Goal: Task Accomplishment & Management: Manage account settings

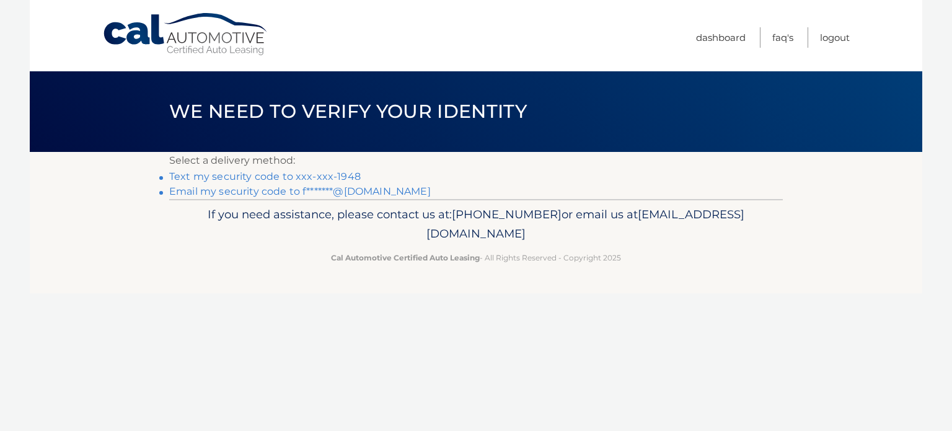
click at [245, 175] on link "Text my security code to xxx-xxx-1948" at bounding box center [264, 176] width 191 height 12
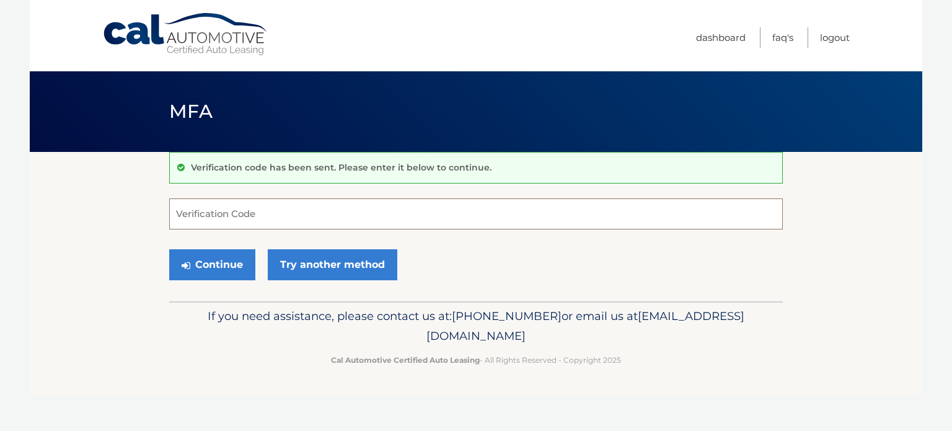
click at [298, 212] on input "Verification Code" at bounding box center [475, 213] width 613 height 31
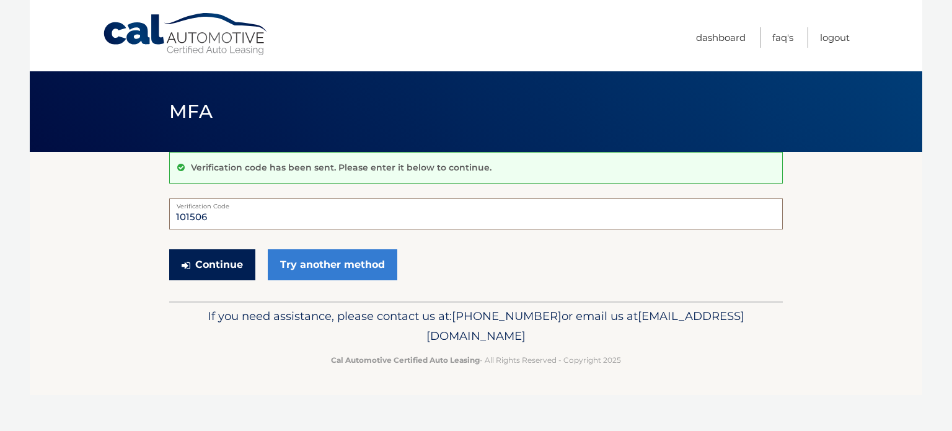
type input "101506"
click at [219, 257] on button "Continue" at bounding box center [212, 264] width 86 height 31
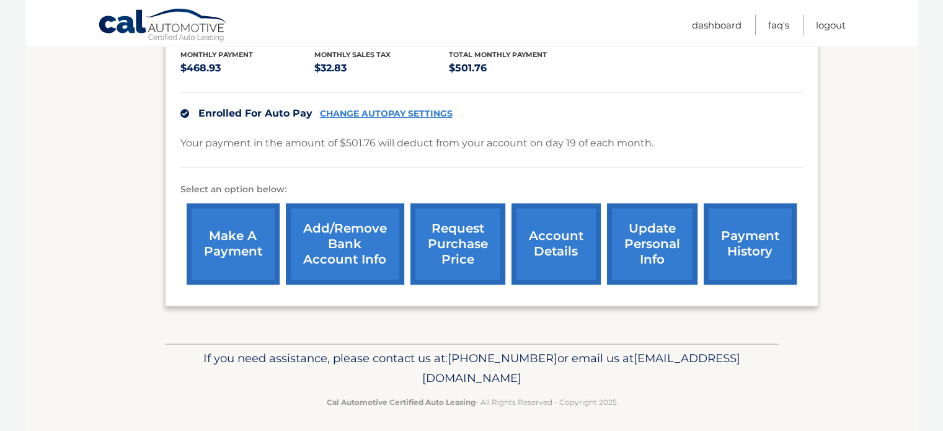
scroll to position [289, 0]
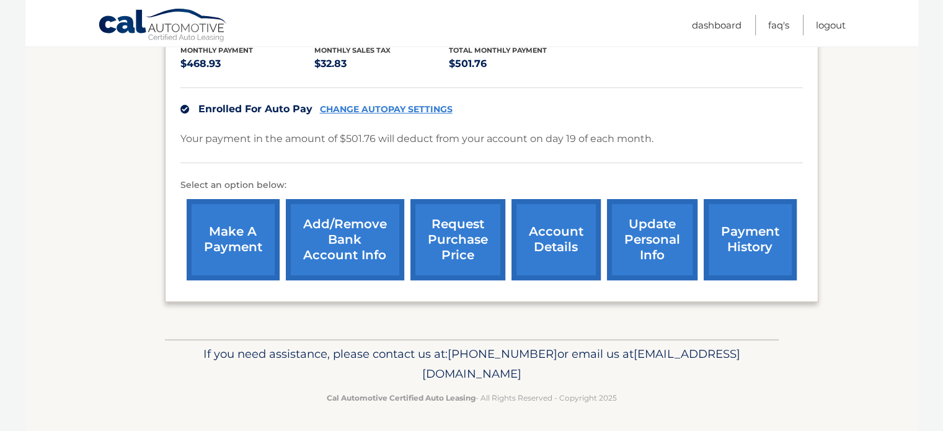
click at [340, 235] on link "Add/Remove bank account info" at bounding box center [345, 239] width 118 height 81
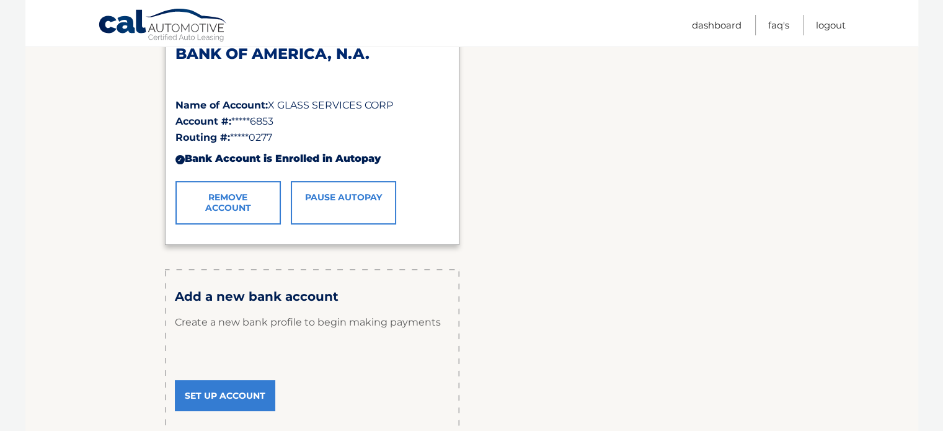
scroll to position [248, 0]
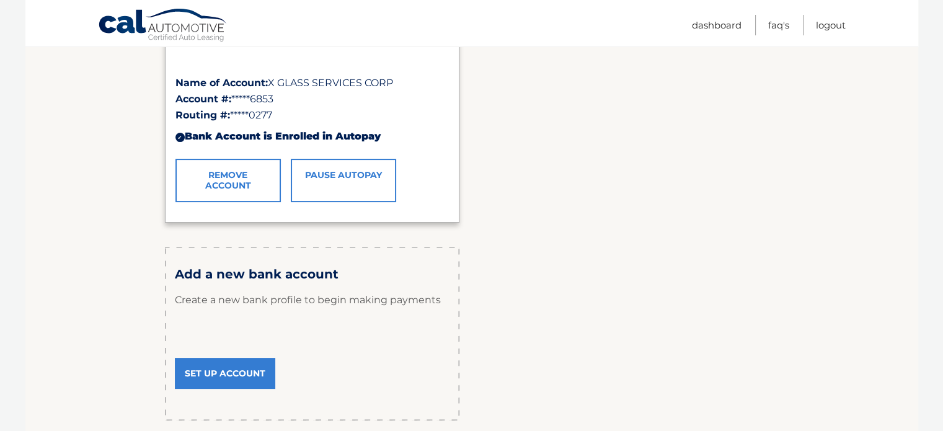
click at [238, 366] on link "Set Up Account" at bounding box center [225, 373] width 100 height 31
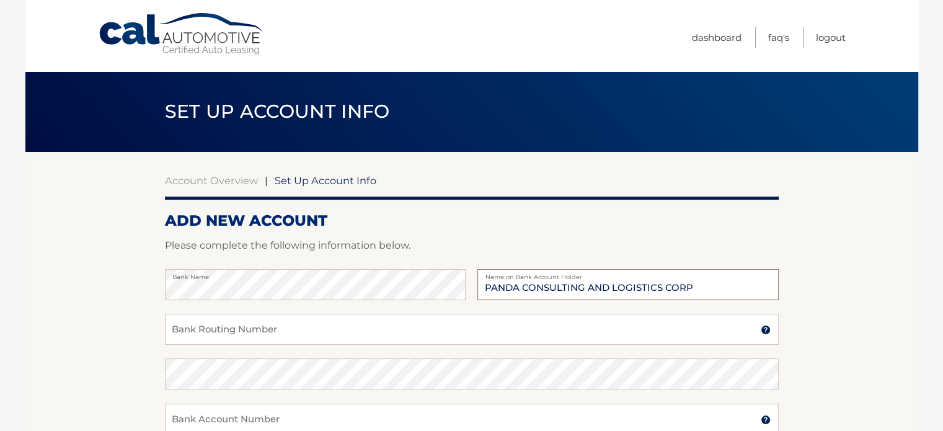
type input "PANDA CONSULTING AND LOGISTICS CORP"
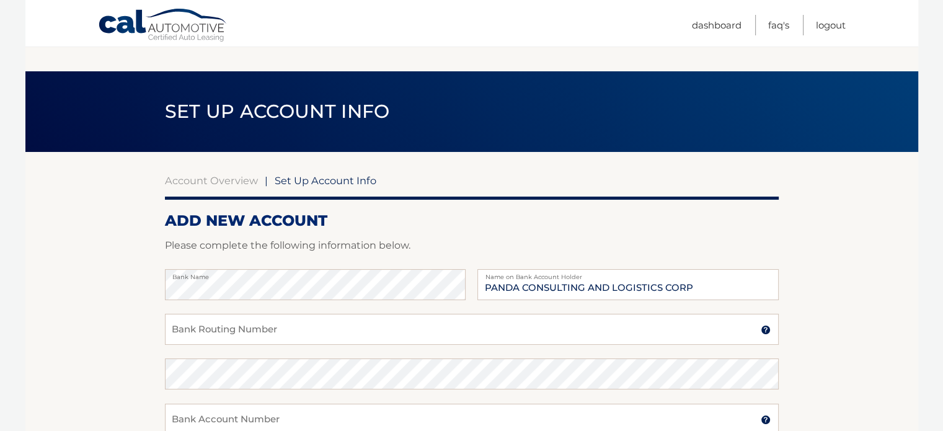
scroll to position [248, 0]
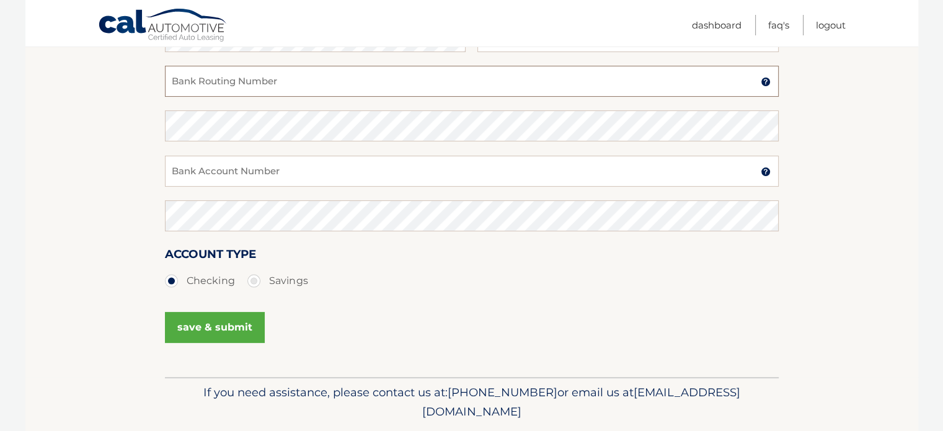
click at [231, 77] on input "Bank Routing Number" at bounding box center [471, 81] width 613 height 31
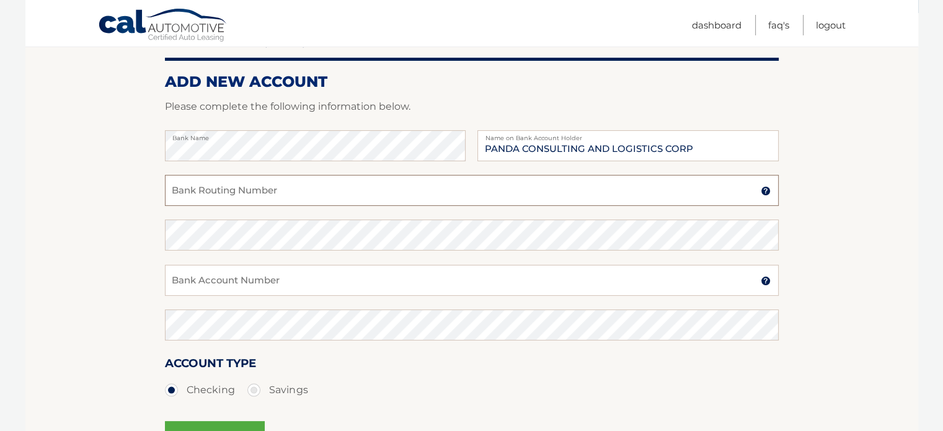
scroll to position [124, 0]
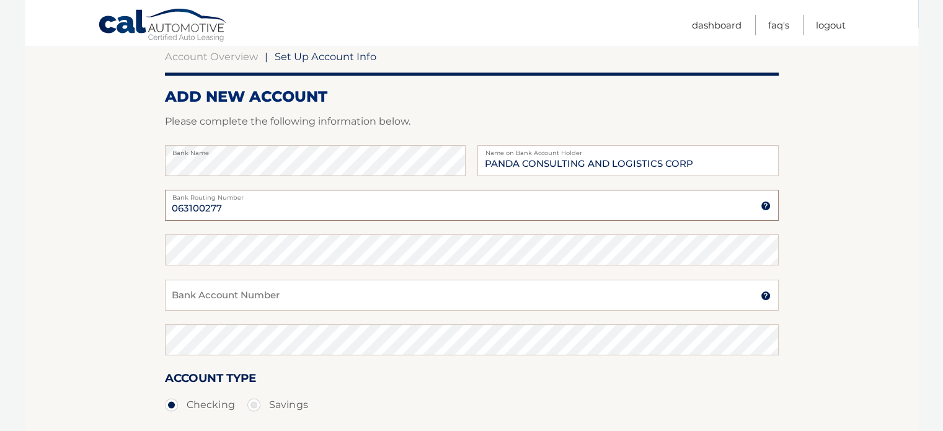
type input "063100277"
click at [300, 281] on input "Bank Account Number" at bounding box center [471, 294] width 613 height 31
type input "898076686741"
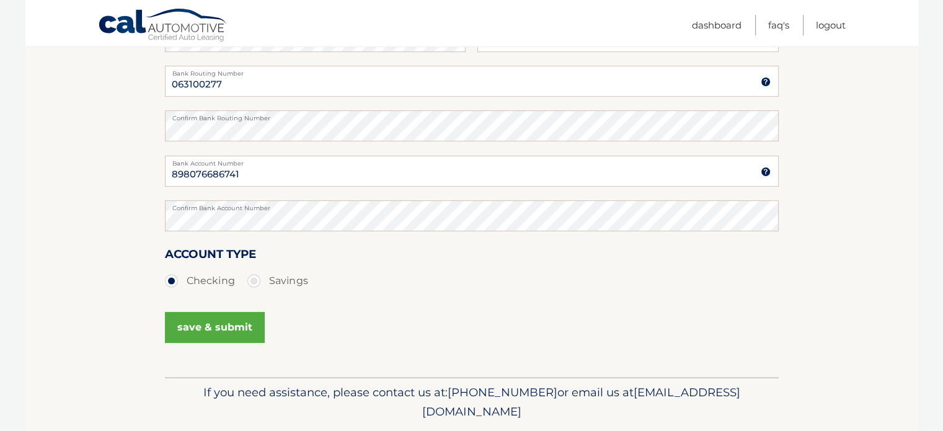
click at [206, 327] on button "save & submit" at bounding box center [215, 327] width 100 height 31
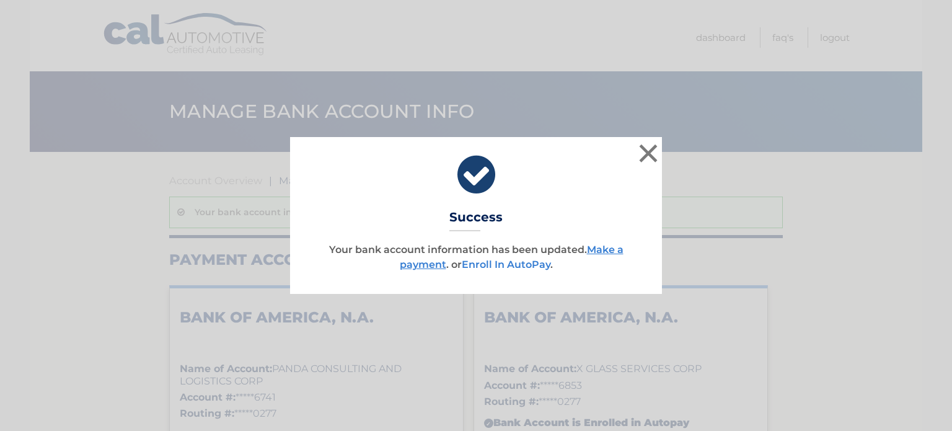
click at [508, 266] on link "Enroll In AutoPay" at bounding box center [506, 264] width 89 height 12
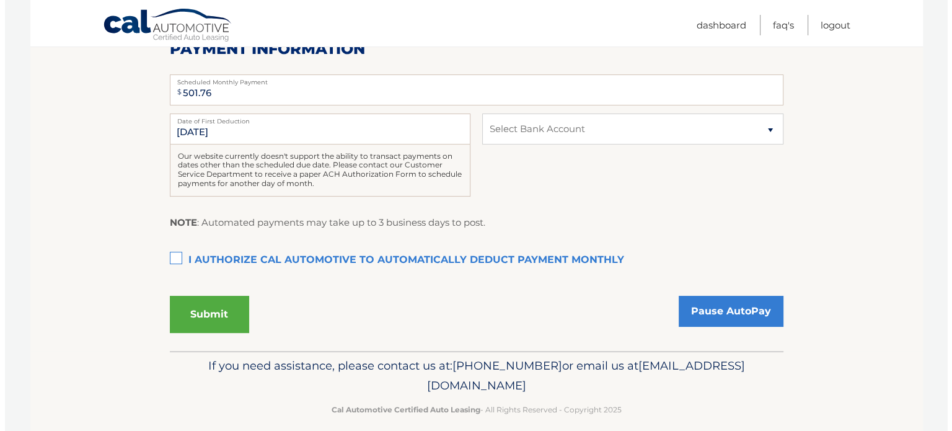
scroll to position [288, 0]
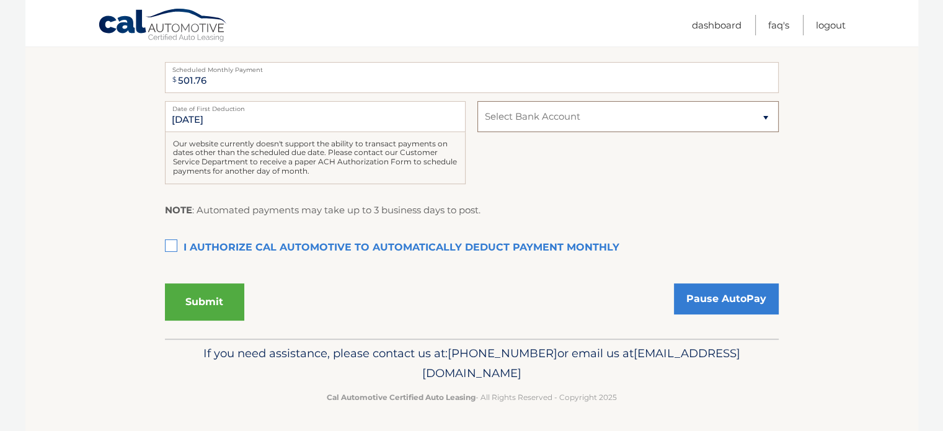
click at [565, 128] on select "Select Bank Account Checking BANK OF AMERICA, N.A. *****6741 Checking BANK OF A…" at bounding box center [627, 116] width 301 height 31
select select "NWMxNzFhNDUtOGQwNy00ZDI1LWExMTItZjk3Nzk5MDM3MmZj"
click at [477, 101] on select "Select Bank Account Checking BANK OF AMERICA, N.A. *****6741 Checking BANK OF A…" at bounding box center [627, 116] width 301 height 31
click at [168, 244] on label "I authorize cal automotive to automatically deduct payment monthly This checkbo…" at bounding box center [471, 247] width 613 height 25
click at [0, 0] on input "I authorize cal automotive to automatically deduct payment monthly This checkbo…" at bounding box center [0, 0] width 0 height 0
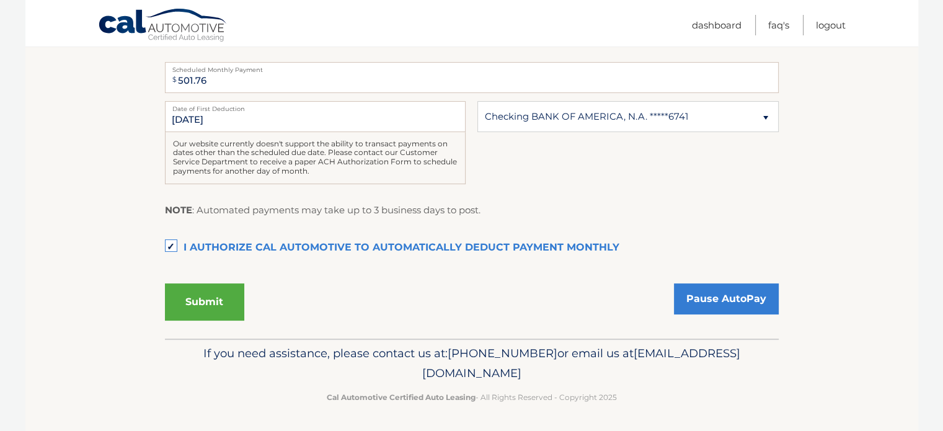
click at [205, 283] on button "Submit" at bounding box center [204, 301] width 79 height 37
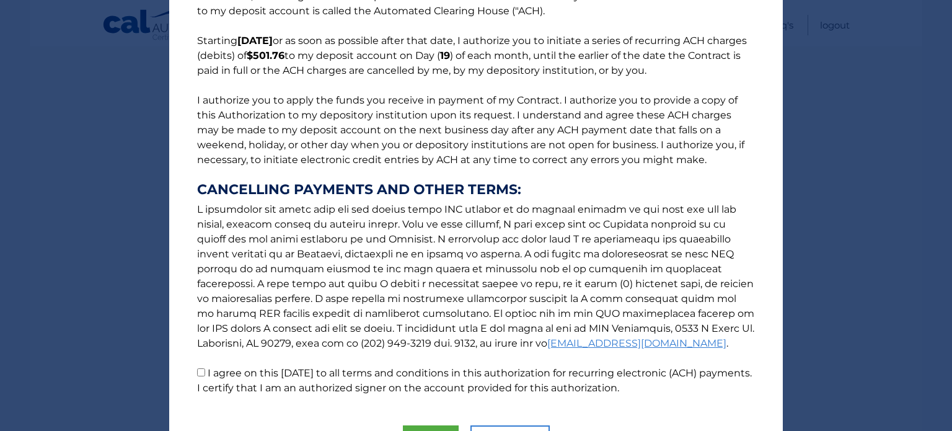
scroll to position [154, 0]
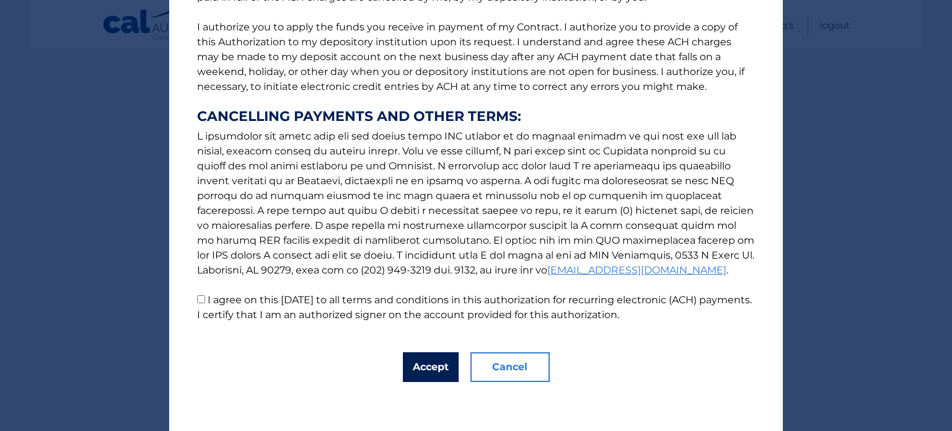
click at [437, 361] on button "Accept" at bounding box center [431, 367] width 56 height 30
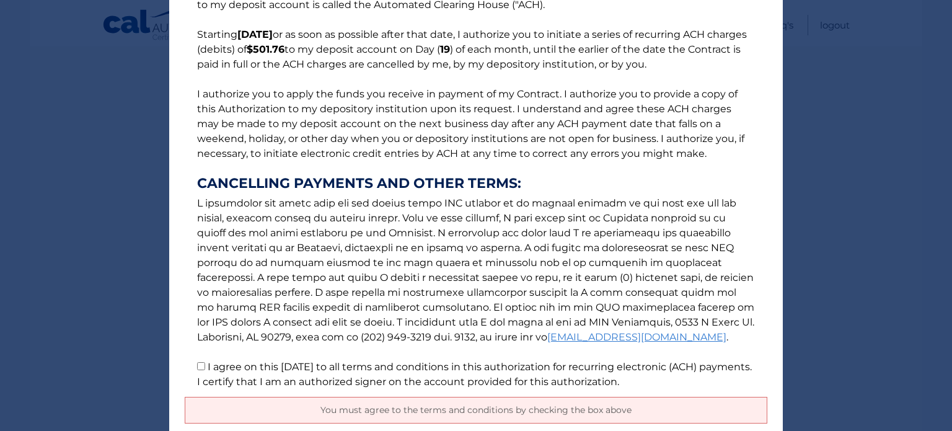
scroll to position [183, 0]
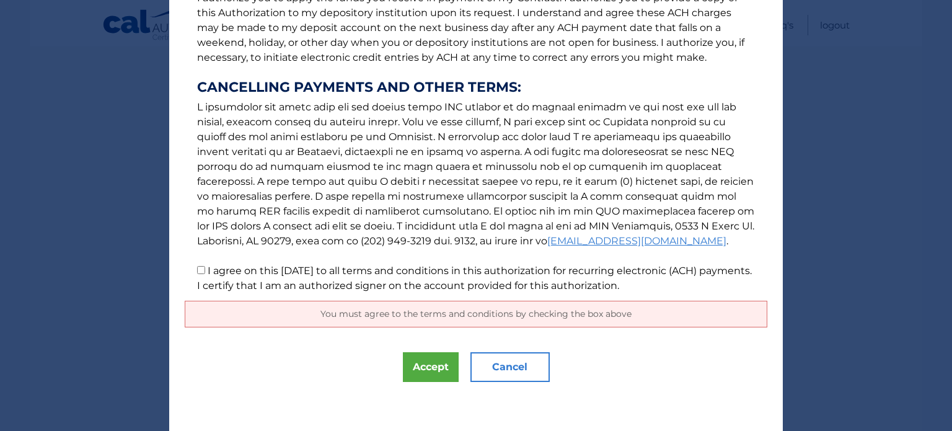
click at [185, 270] on p "The words "I" "me" and "my" mean any identified Customer who signs this Authori…" at bounding box center [476, 67] width 582 height 451
click at [208, 268] on label "I agree on this [DATE] to all terms and conditions in this authorization for re…" at bounding box center [474, 278] width 555 height 27
click at [205, 268] on input "I agree on this 10/09/2025 to all terms and conditions in this authorization fo…" at bounding box center [201, 270] width 8 height 8
checkbox input "true"
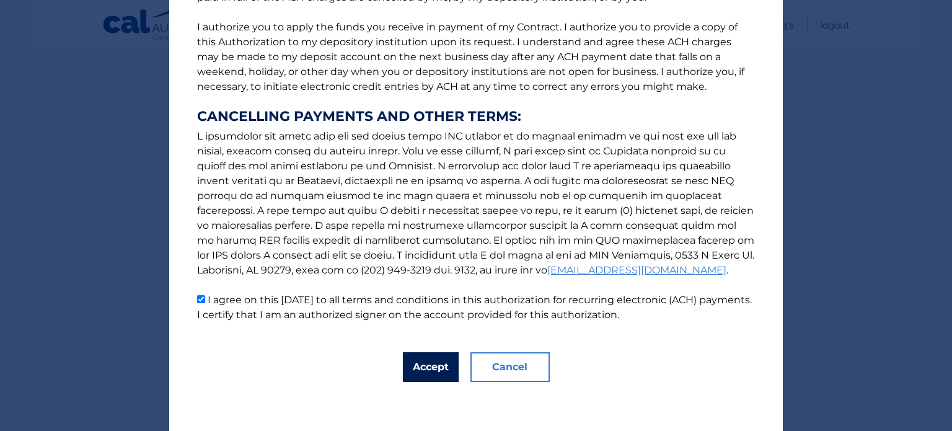
click at [423, 352] on button "Accept" at bounding box center [431, 367] width 56 height 30
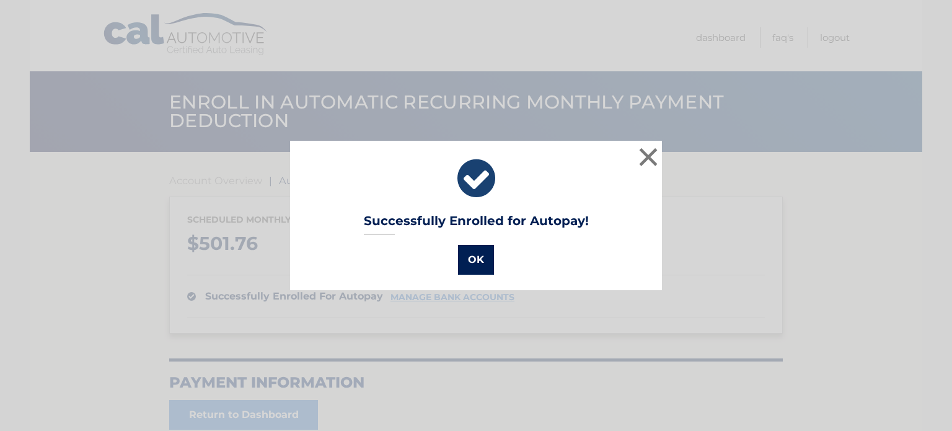
click at [488, 260] on button "OK" at bounding box center [476, 260] width 36 height 30
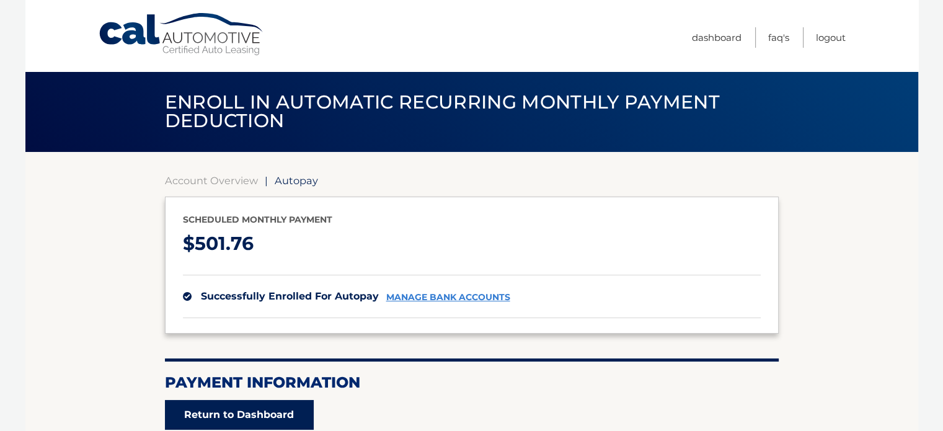
click at [240, 411] on link "Return to Dashboard" at bounding box center [239, 415] width 149 height 30
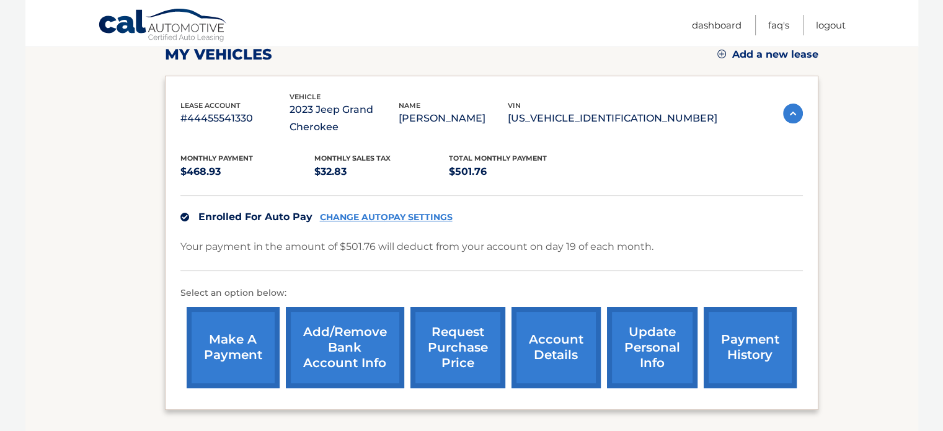
scroll to position [186, 0]
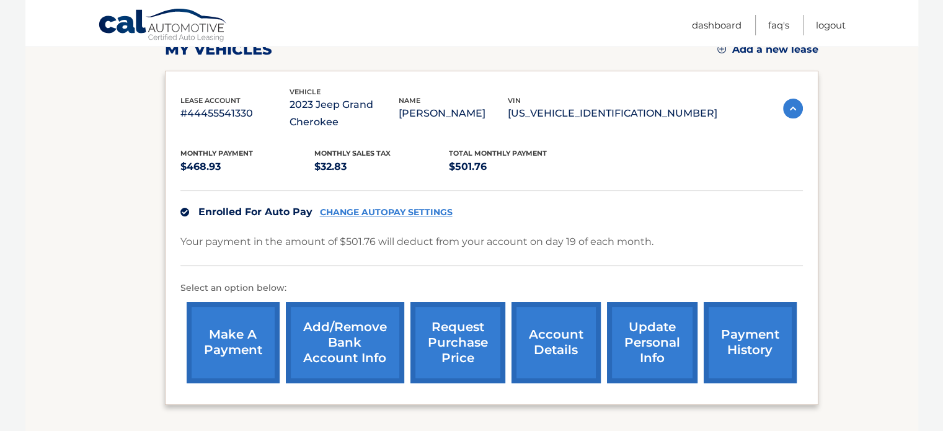
click at [557, 356] on link "account details" at bounding box center [555, 342] width 89 height 81
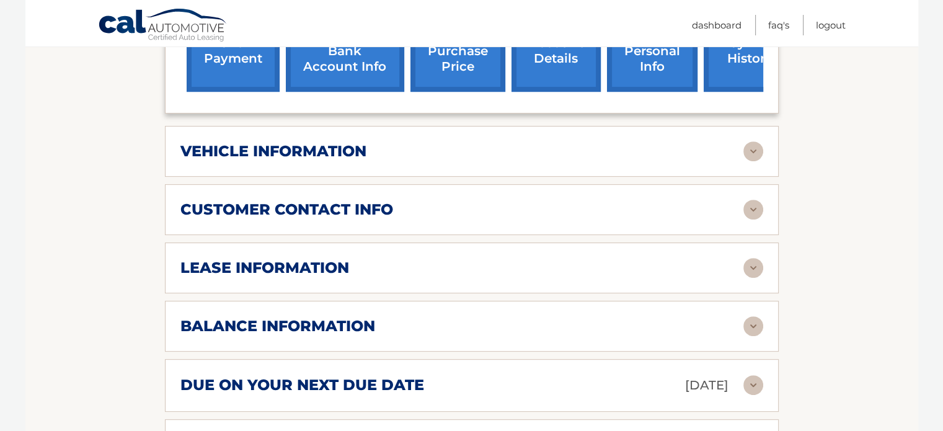
scroll to position [496, 0]
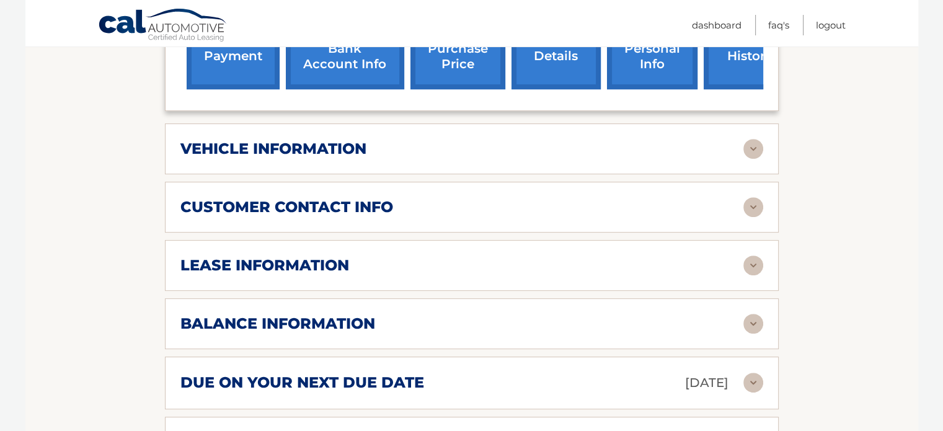
click at [384, 208] on h2 "customer contact info" at bounding box center [286, 207] width 213 height 19
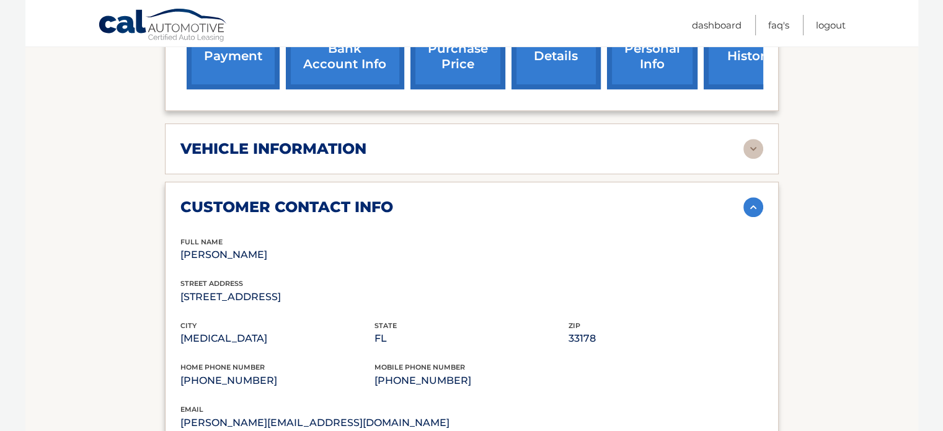
click at [384, 208] on h2 "customer contact info" at bounding box center [286, 207] width 213 height 19
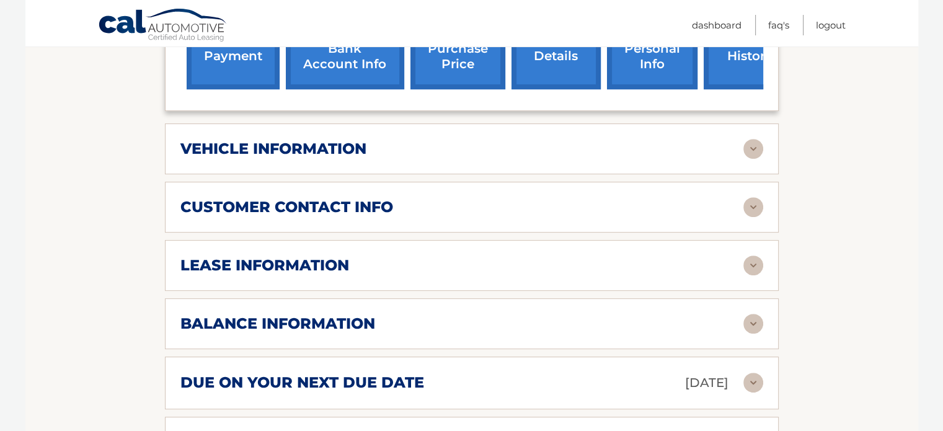
click at [330, 251] on div "lease information Contract Start Date Jan 19, 2023 Term 39 Maturity Date Apr 19…" at bounding box center [471, 265] width 613 height 51
click at [331, 260] on h2 "lease information" at bounding box center [264, 265] width 169 height 19
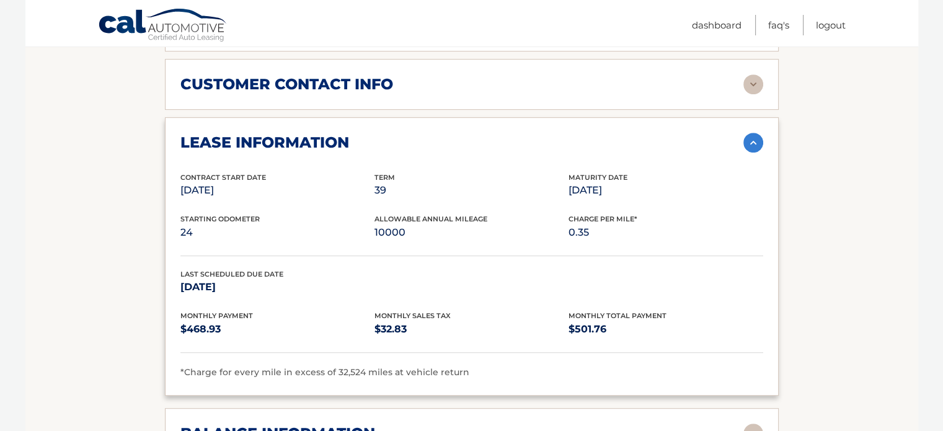
scroll to position [620, 0]
drag, startPoint x: 387, startPoint y: 183, endPoint x: 354, endPoint y: 187, distance: 33.1
click at [354, 187] on div "Contract Start Date Jan 19, 2023 Term 39 Maturity Date Apr 19, 2026" at bounding box center [471, 191] width 582 height 42
click at [359, 190] on p "Jan 19, 2023" at bounding box center [277, 188] width 194 height 17
drag, startPoint x: 637, startPoint y: 183, endPoint x: 560, endPoint y: 191, distance: 77.9
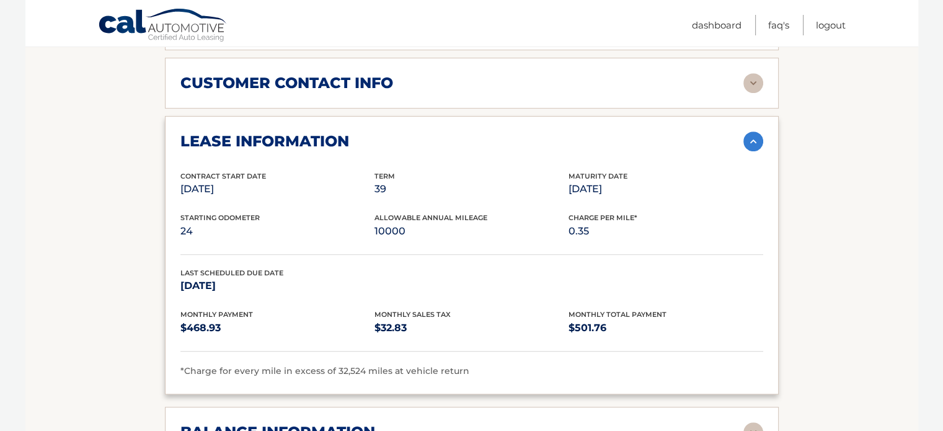
click at [560, 191] on div "Contract Start Date Jan 19, 2023 Term 39 Maturity Date Apr 19, 2026" at bounding box center [471, 191] width 582 height 42
click at [578, 203] on div "Contract Start Date Jan 19, 2023 Term 39 Maturity Date Apr 19, 2026" at bounding box center [471, 191] width 582 height 42
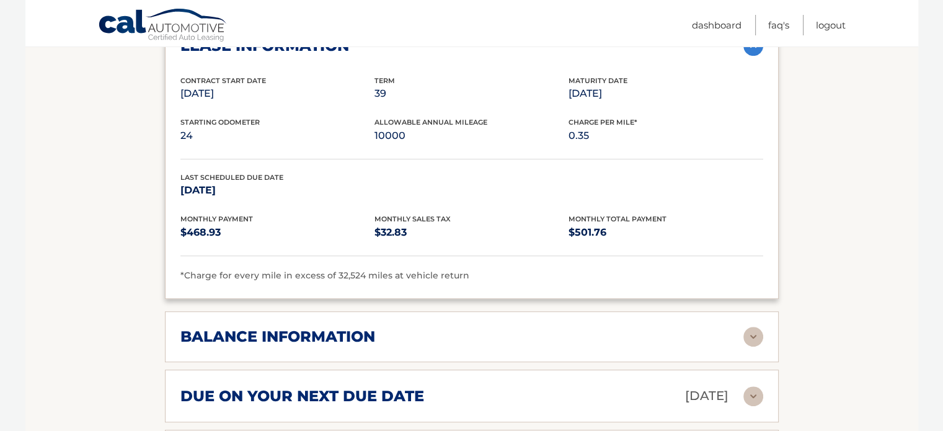
scroll to position [744, 0]
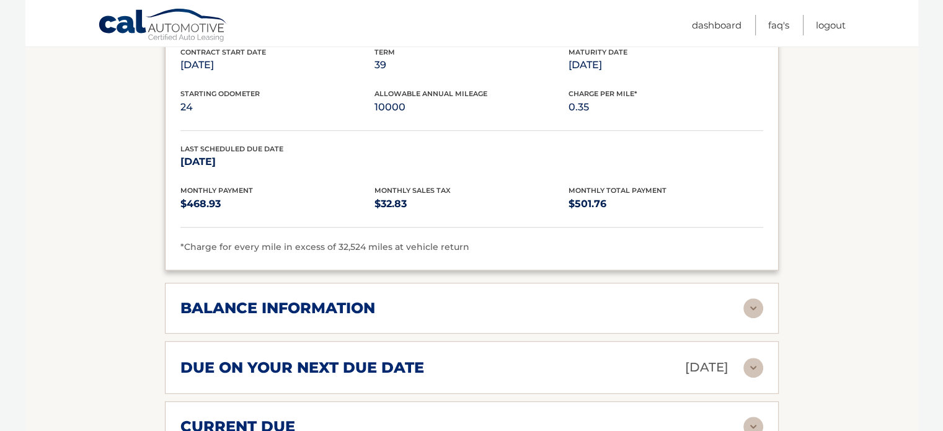
click at [391, 307] on div "balance information" at bounding box center [461, 308] width 563 height 19
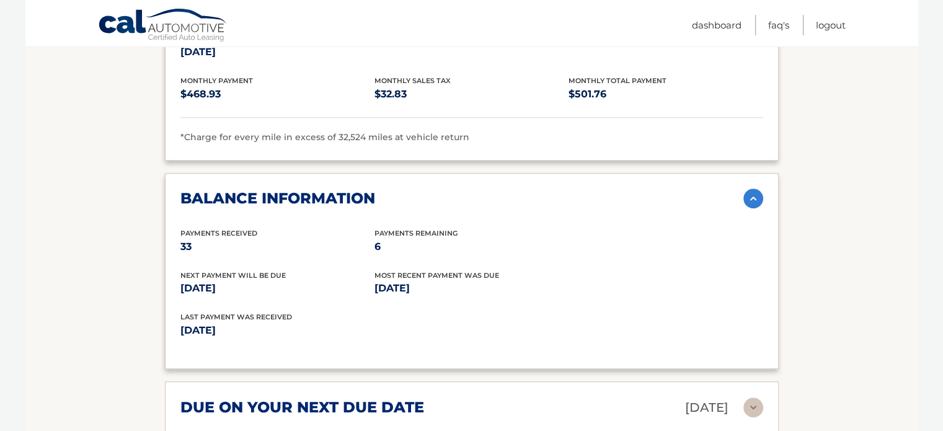
scroll to position [868, 0]
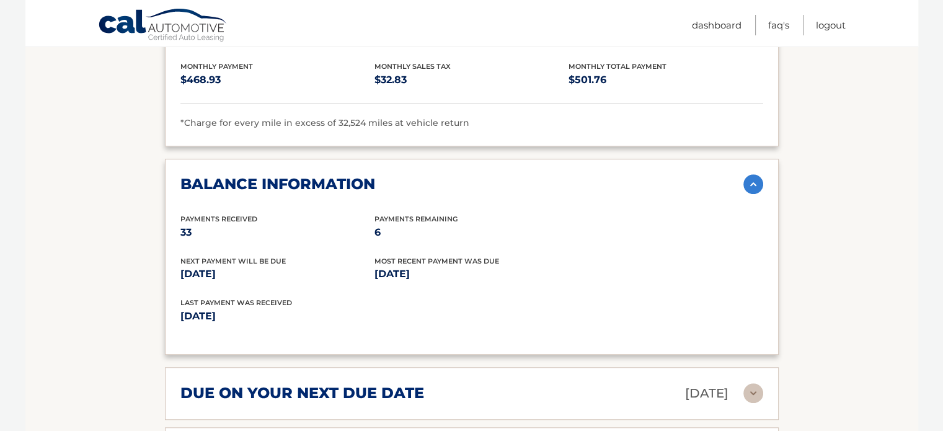
click at [556, 184] on div "balance information" at bounding box center [461, 184] width 563 height 19
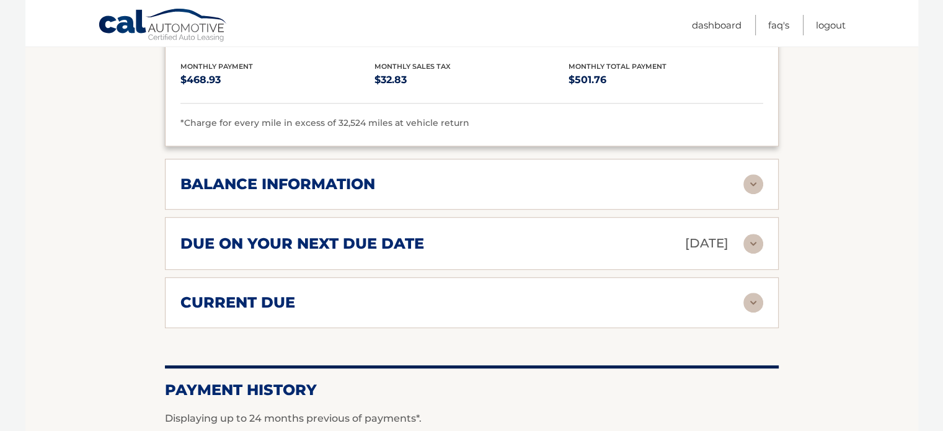
click at [535, 235] on div "due on your next due date Oct 19, 2025" at bounding box center [461, 243] width 563 height 22
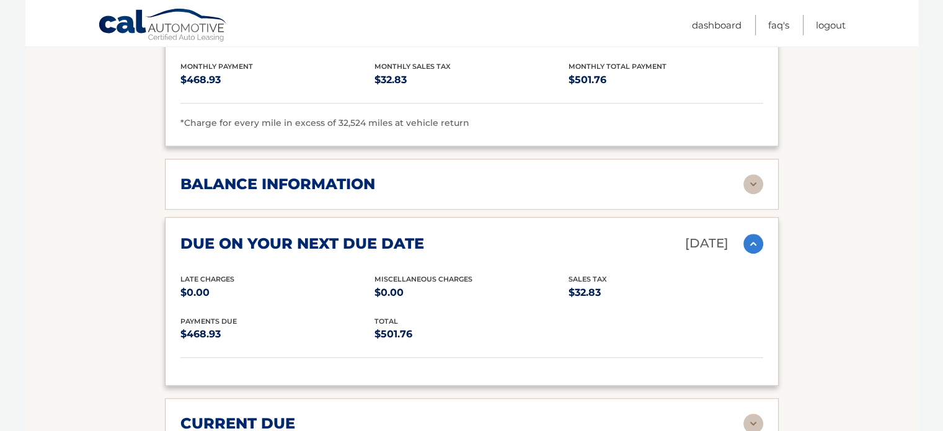
click at [535, 235] on div "due on your next due date Oct 19, 2025" at bounding box center [461, 243] width 563 height 22
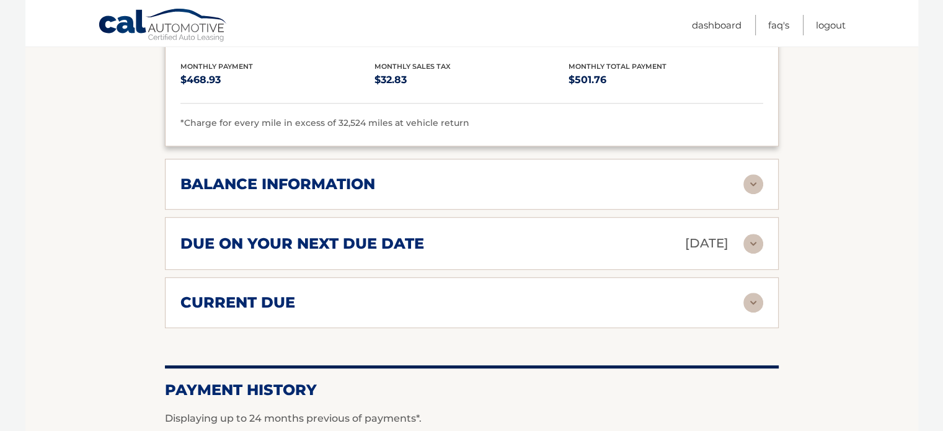
click at [380, 306] on div "current due" at bounding box center [461, 302] width 563 height 19
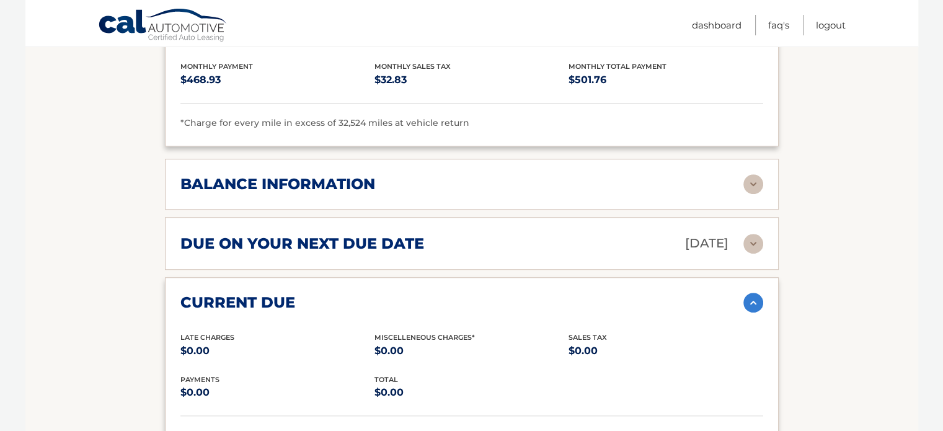
click at [387, 304] on div "current due" at bounding box center [461, 302] width 563 height 19
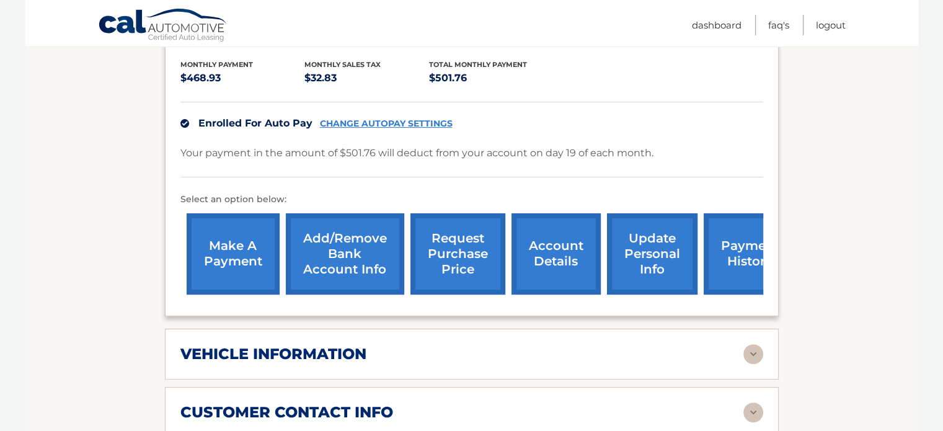
scroll to position [310, 0]
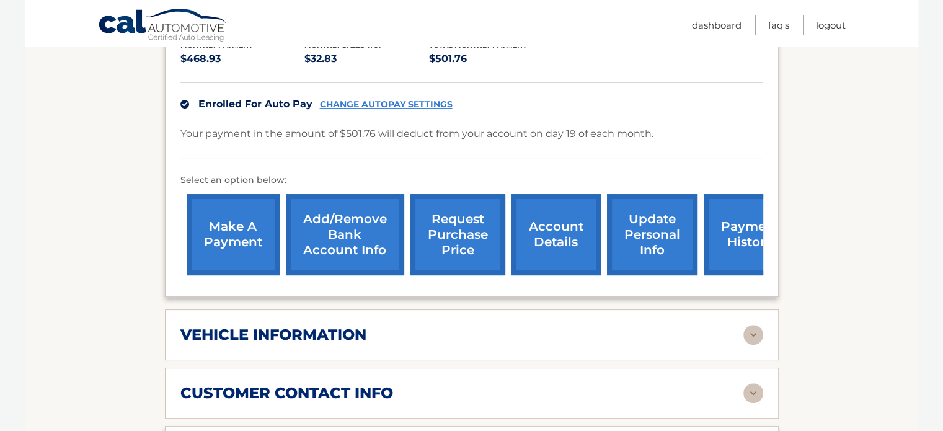
click at [321, 240] on link "Add/Remove bank account info" at bounding box center [345, 234] width 118 height 81
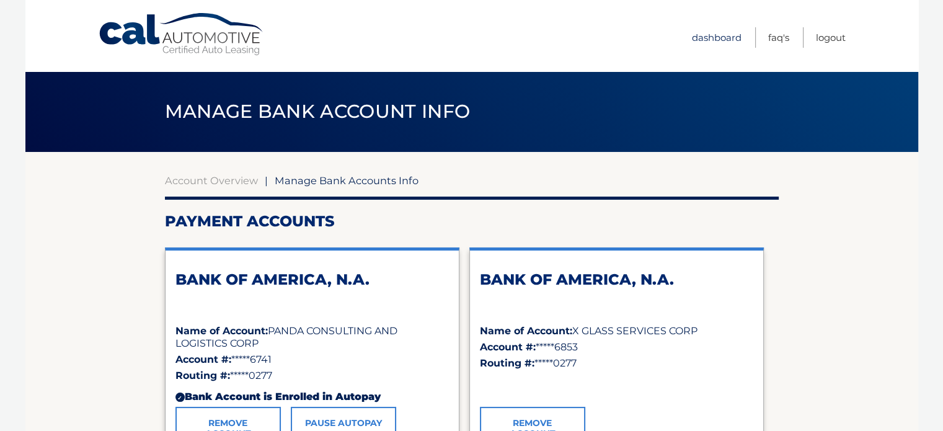
click at [721, 43] on link "Dashboard" at bounding box center [717, 37] width 50 height 20
